Goal: Use online tool/utility: Utilize a website feature to perform a specific function

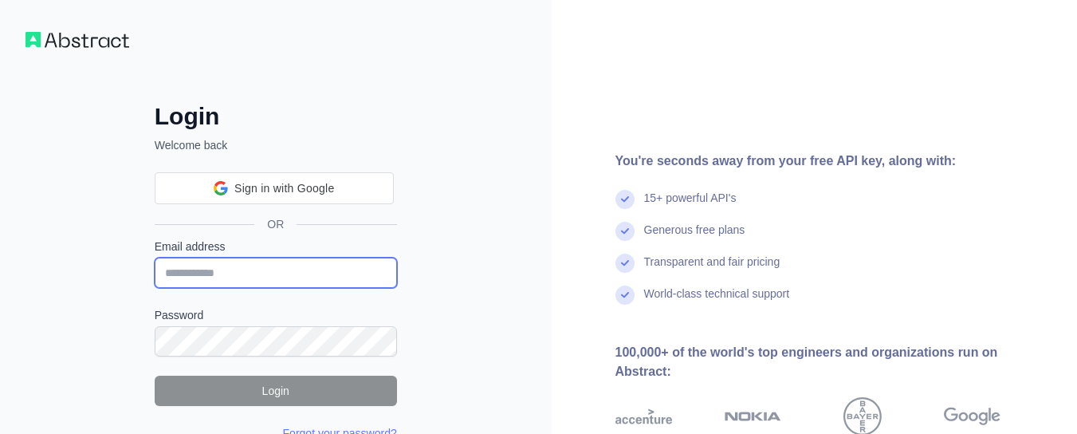
click at [300, 271] on input "Email address" at bounding box center [276, 273] width 242 height 30
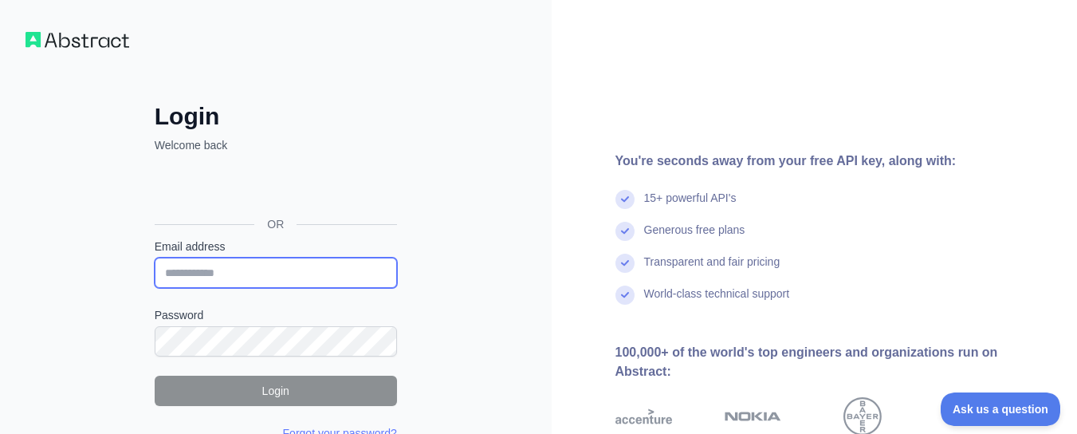
scroll to position [80, 0]
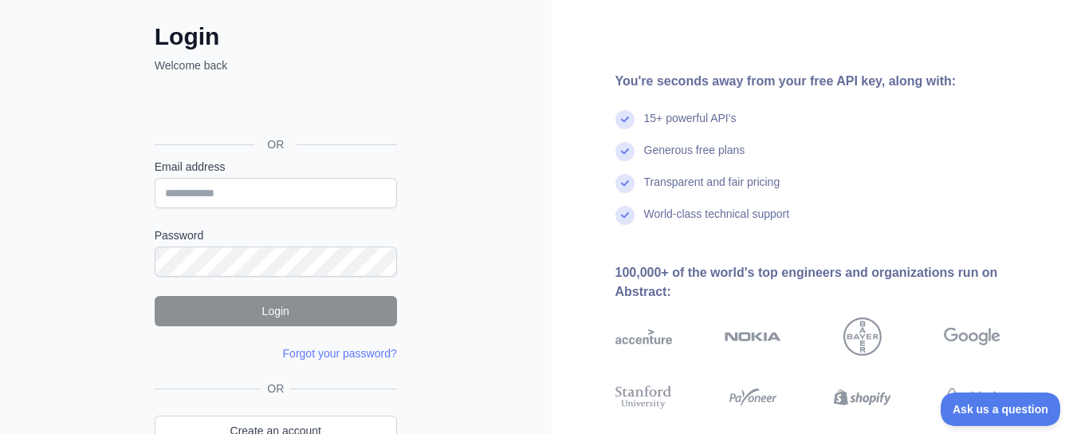
click at [529, 103] on div "Login Welcome back OR Email address Password Login Forgot your password? Please…" at bounding box center [276, 224] width 552 height 609
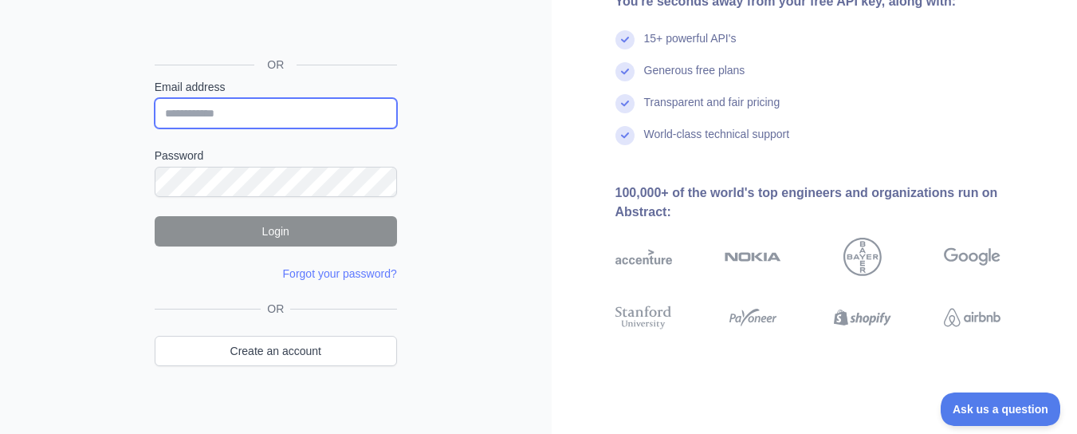
click at [237, 111] on input "Email address" at bounding box center [276, 113] width 242 height 30
type input "**********"
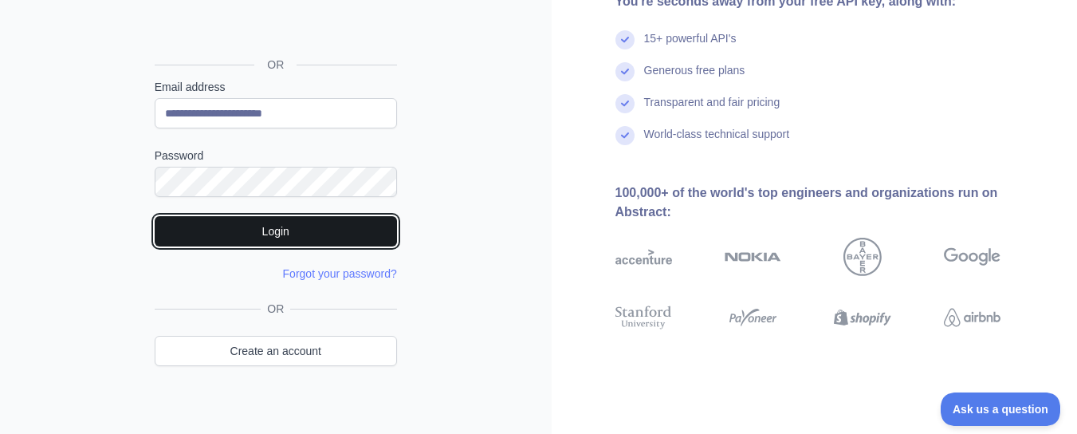
click at [301, 226] on button "Login" at bounding box center [276, 231] width 242 height 30
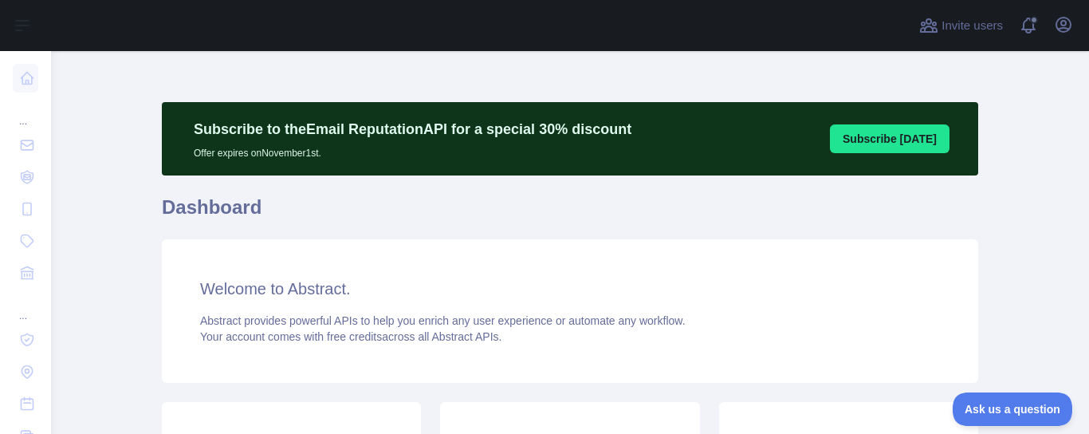
scroll to position [239, 0]
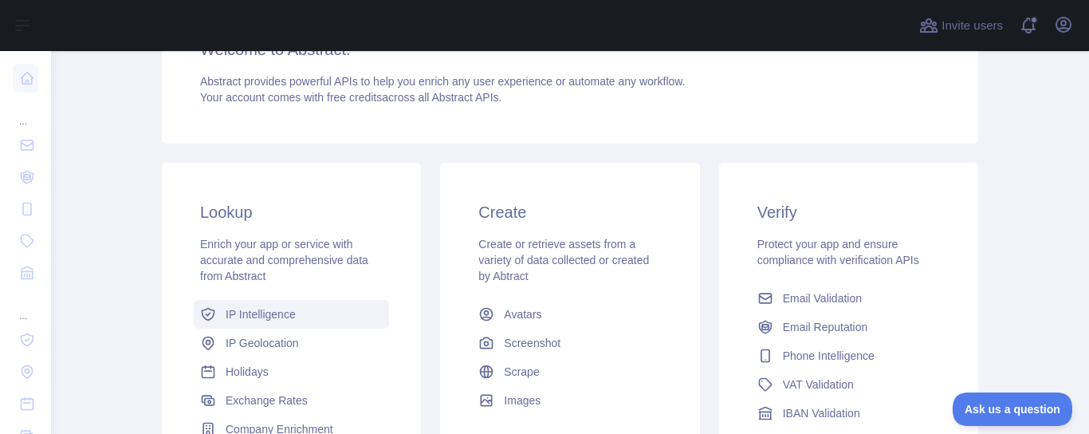
click at [238, 314] on span "IP Intelligence" at bounding box center [261, 314] width 70 height 16
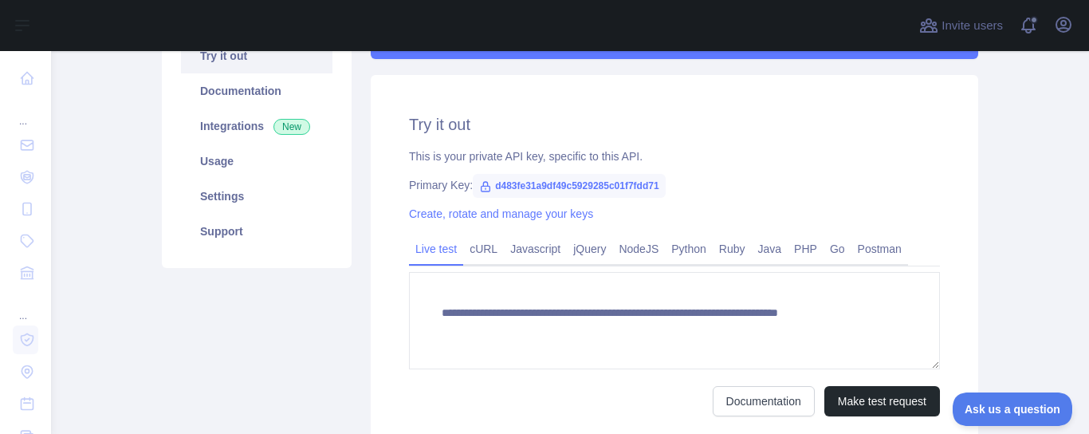
scroll to position [239, 0]
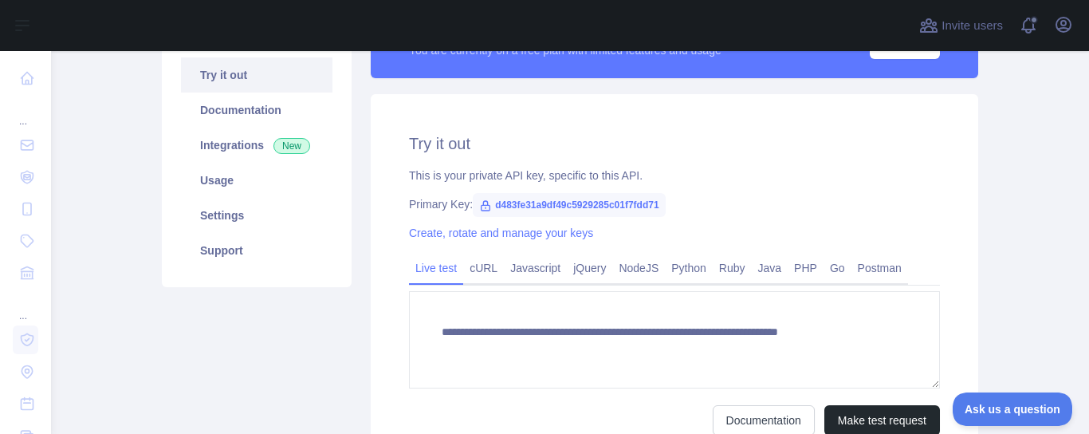
type textarea "**********"
click at [761, 268] on link "Java" at bounding box center [770, 268] width 37 height 26
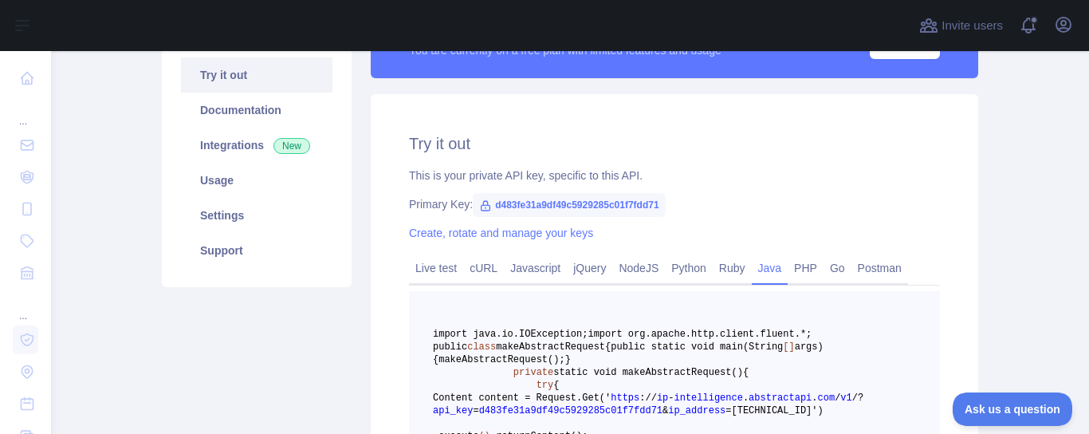
scroll to position [478, 0]
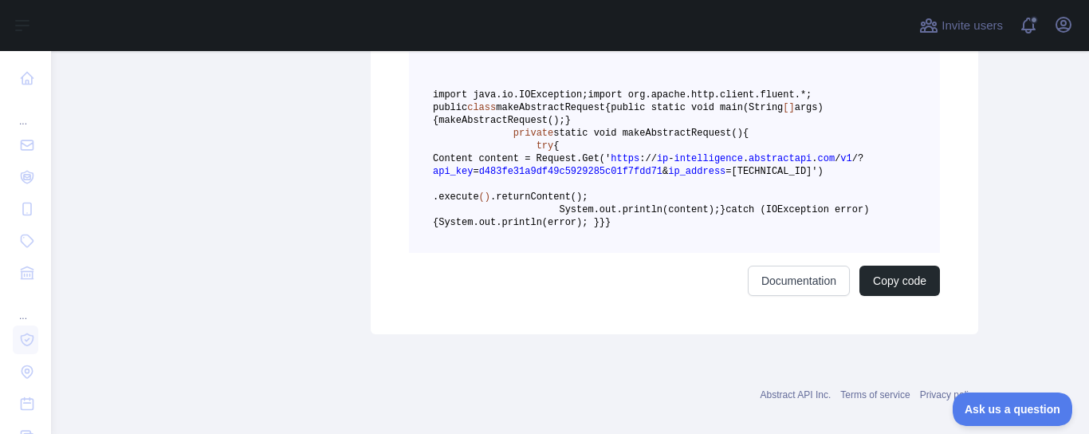
click at [573, 177] on span "d483fe31a9df49c5929285c01f7fdd71" at bounding box center [570, 171] width 183 height 11
copy span "d483fe31a9df49c5929285c01f7fdd71"
drag, startPoint x: 705, startPoint y: 262, endPoint x: 596, endPoint y: 270, distance: 109.6
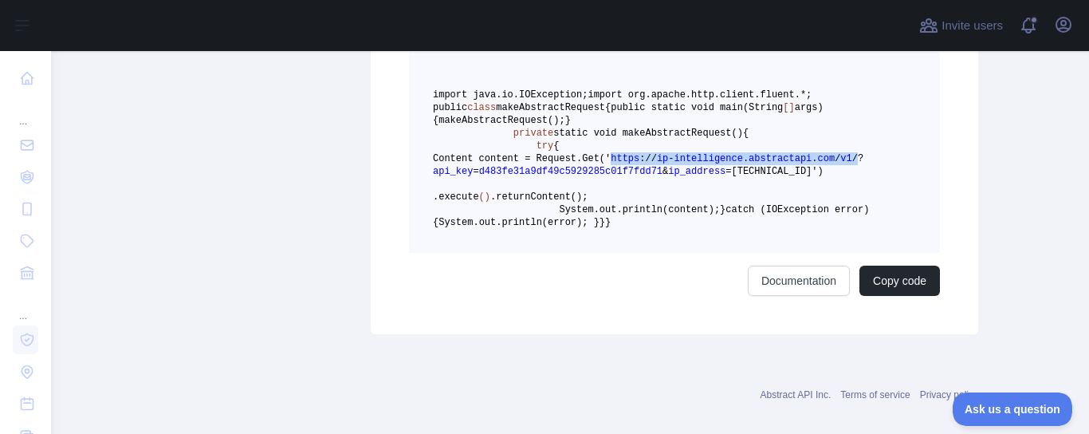
click at [596, 177] on span "Content content = Request. Get(' https : / / ip - intelligence . abstractapi . …" at bounding box center [648, 165] width 431 height 24
copy span "https : / / ip - intelligence . abstractapi . com / v1 /"
click at [492, 215] on span at bounding box center [496, 209] width 126 height 11
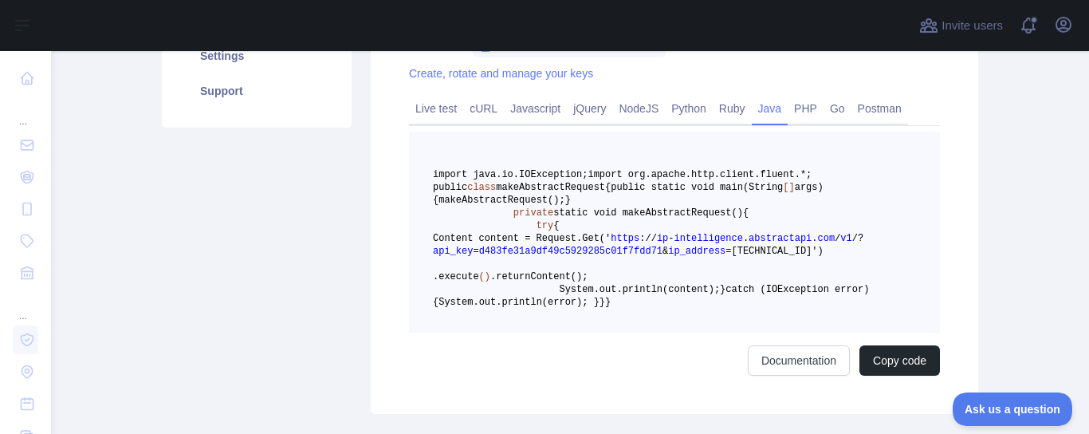
scroll to position [558, 0]
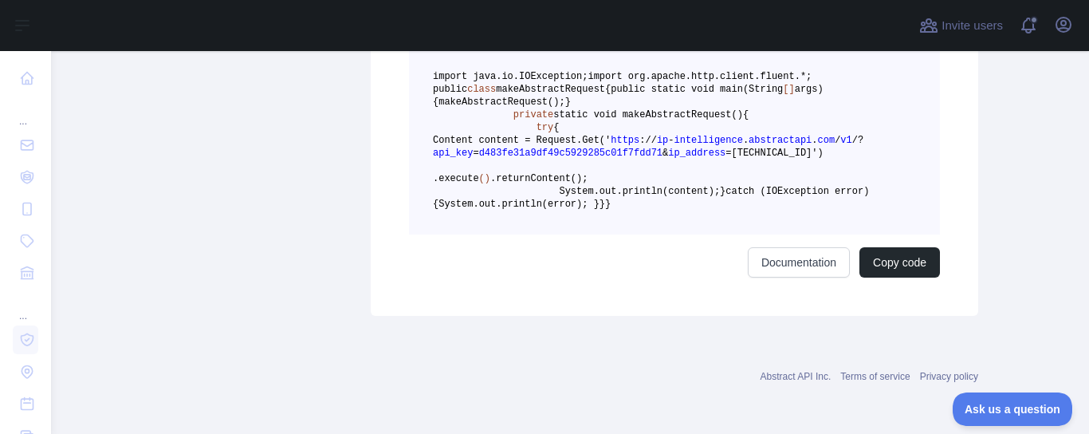
click at [668, 159] on span "ip_address" at bounding box center [696, 153] width 57 height 11
copy span "ip_address"
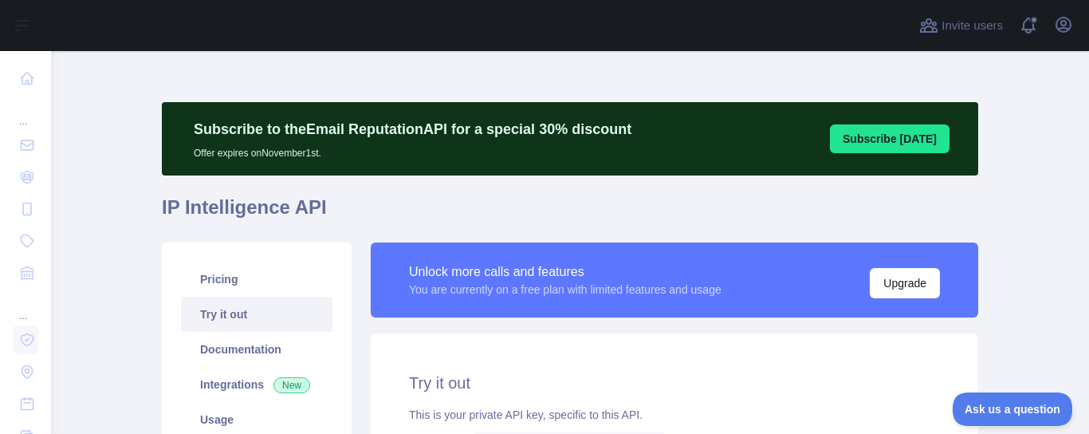
scroll to position [319, 0]
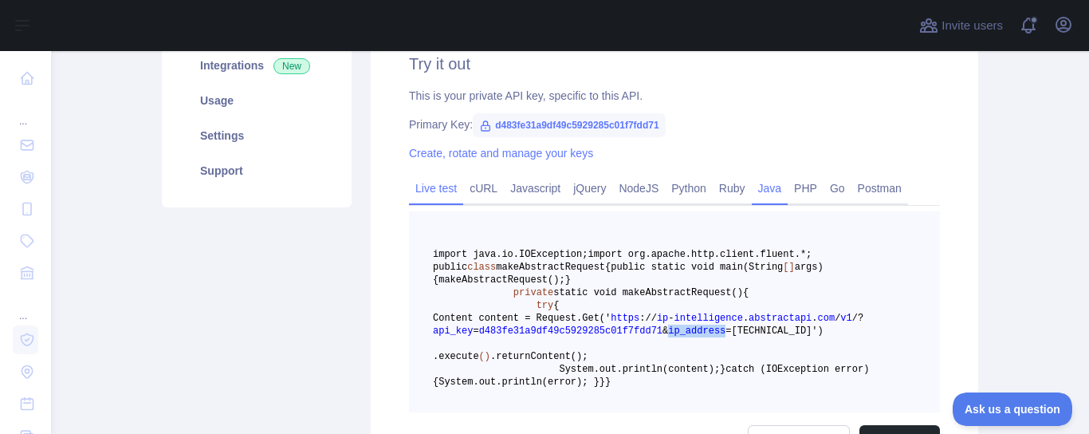
click at [420, 191] on link "Live test" at bounding box center [436, 188] width 54 height 26
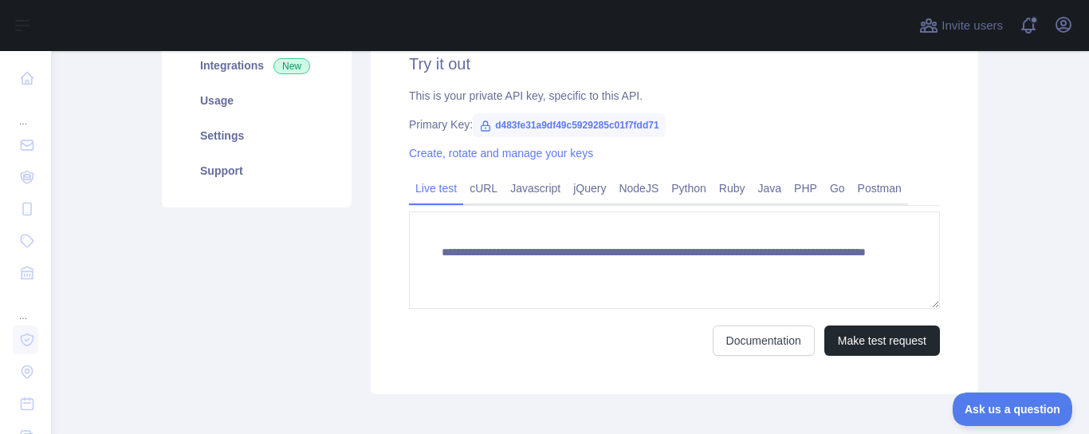
scroll to position [397, 0]
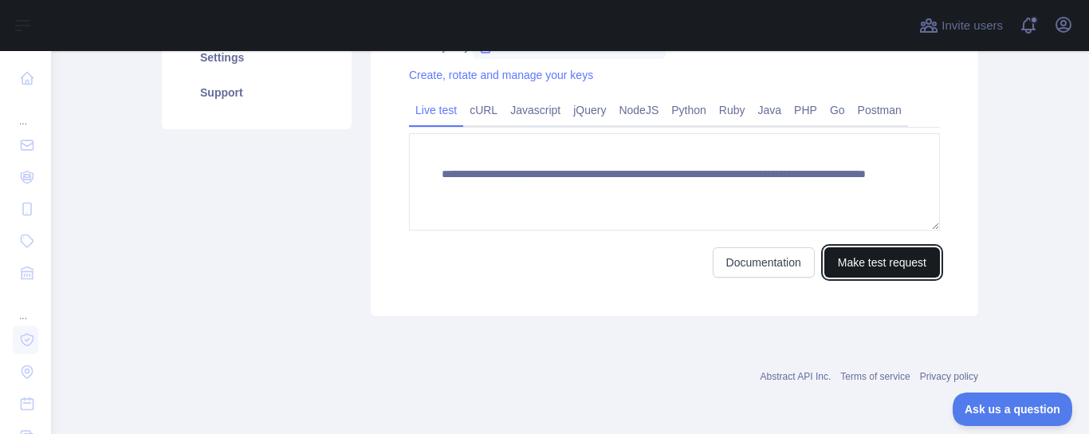
click at [881, 258] on button "Make test request" at bounding box center [882, 262] width 116 height 30
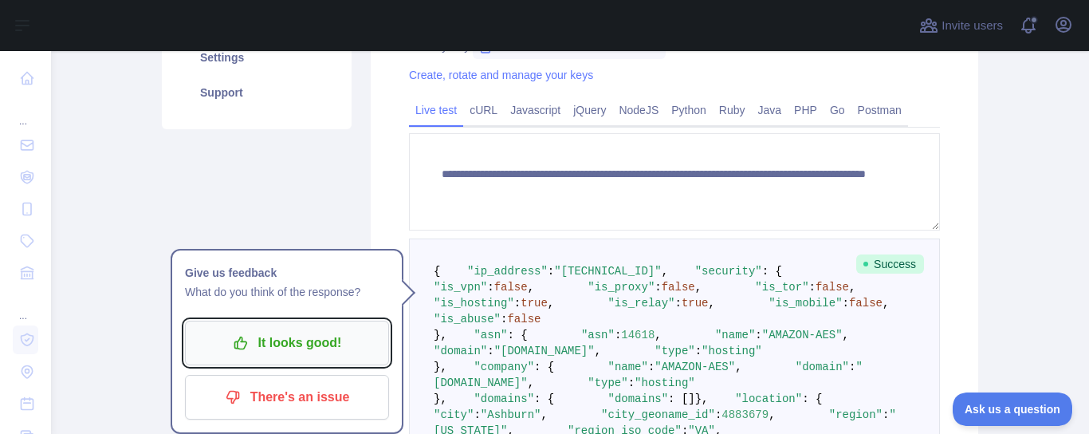
click at [326, 350] on p "It looks good!" at bounding box center [287, 342] width 180 height 27
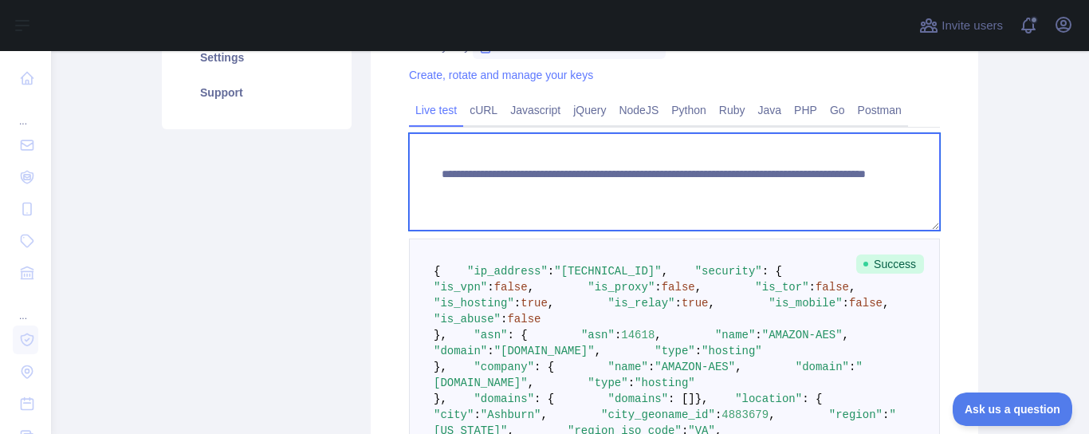
drag, startPoint x: 428, startPoint y: 171, endPoint x: 812, endPoint y: 191, distance: 384.0
click at [812, 191] on textarea "**********" at bounding box center [674, 181] width 531 height 97
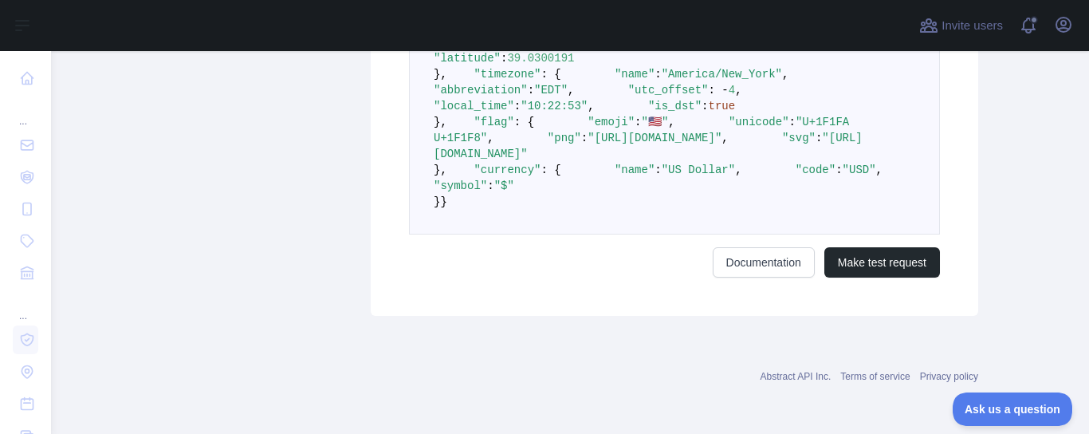
scroll to position [1274, 0]
click at [691, 234] on pre "{ "ip_address" : "[TECHNICAL_ID]" , "security" : { "is_vpn" : false , "is_proxy…" at bounding box center [674, 2] width 531 height 464
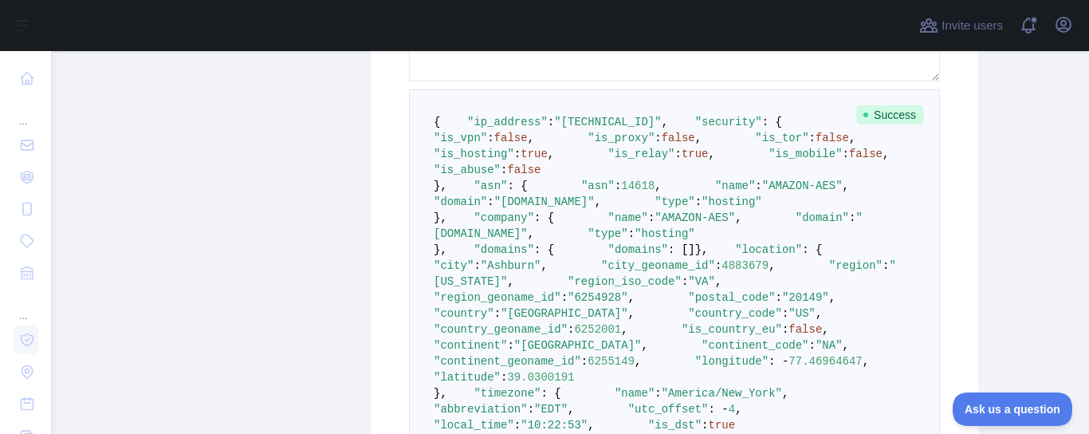
scroll to position [626, 0]
